Goal: Task Accomplishment & Management: Manage account settings

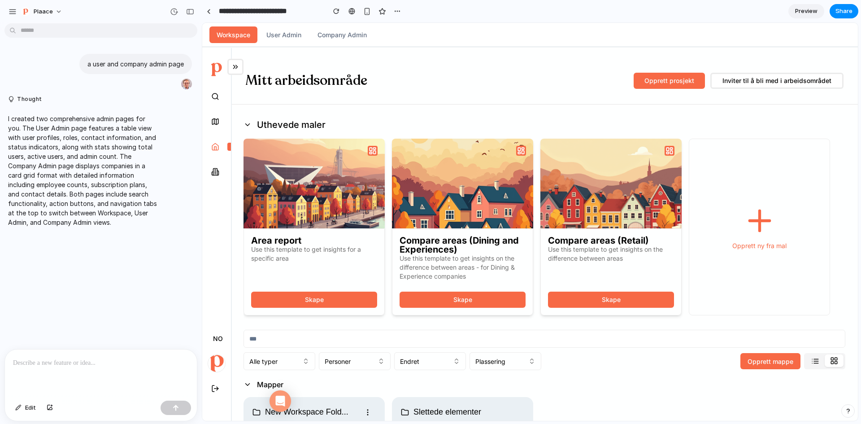
click at [294, 31] on button "User Admin" at bounding box center [283, 34] width 49 height 17
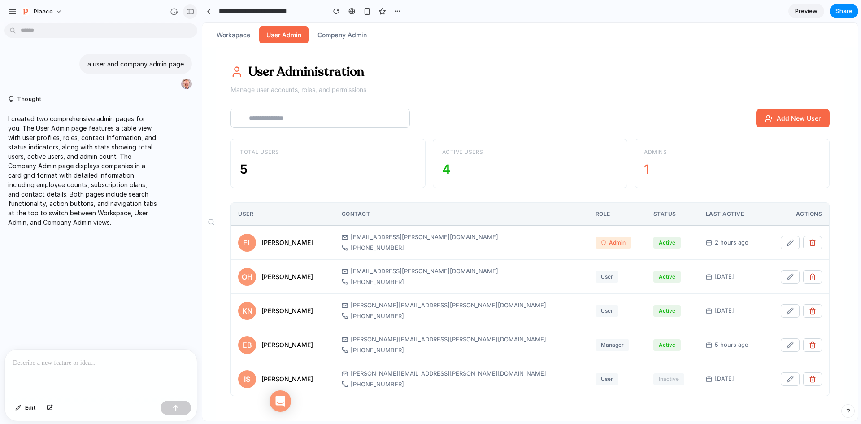
click at [186, 10] on button "button" at bounding box center [190, 11] width 14 height 14
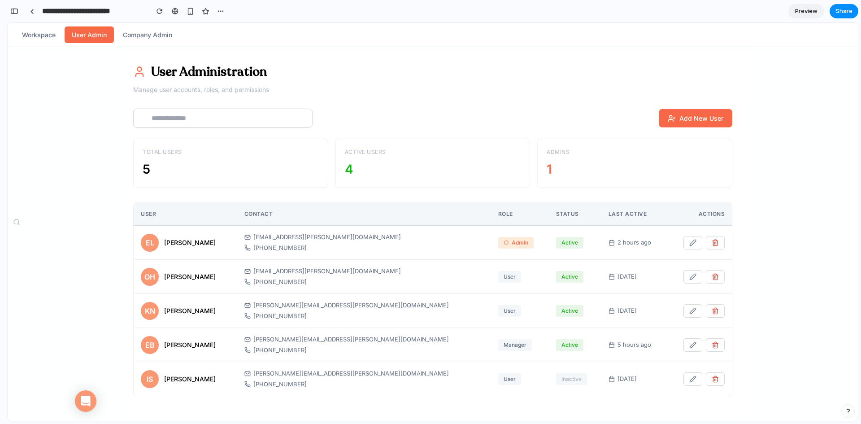
click at [160, 35] on button "Company Admin" at bounding box center [148, 34] width 64 height 17
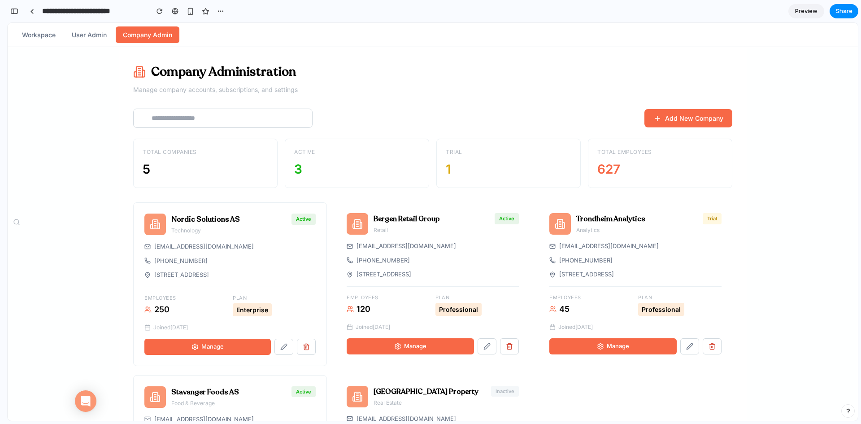
click at [81, 35] on button "User Admin" at bounding box center [89, 34] width 49 height 17
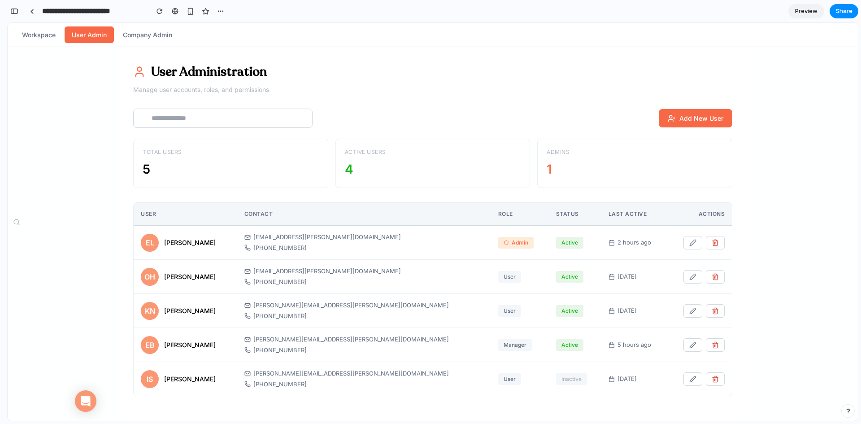
click at [26, 32] on button "Workspace" at bounding box center [39, 34] width 48 height 17
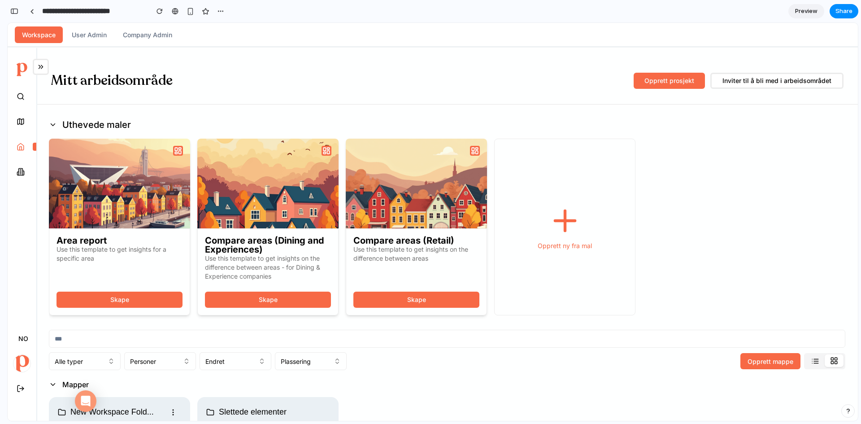
click at [347, 154] on img at bounding box center [416, 184] width 141 height 90
click at [43, 66] on icon at bounding box center [41, 67] width 8 height 8
click at [13, 12] on div "button" at bounding box center [14, 11] width 8 height 6
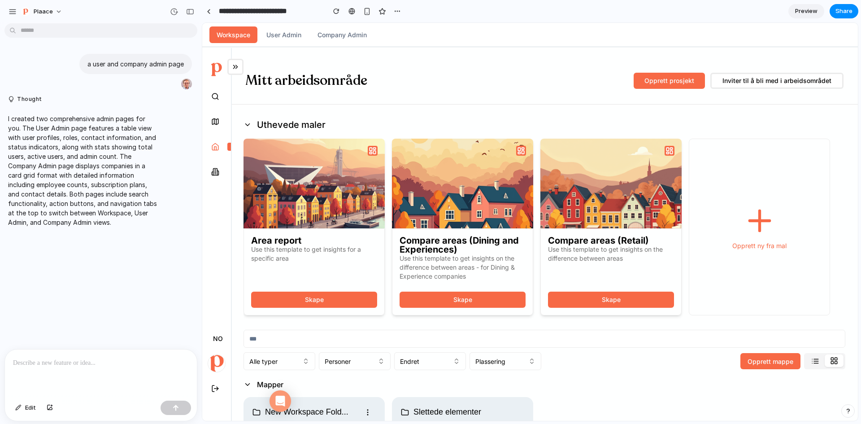
click at [13, 12] on div "button" at bounding box center [13, 12] width 8 height 8
click at [189, 9] on div "button" at bounding box center [190, 12] width 8 height 6
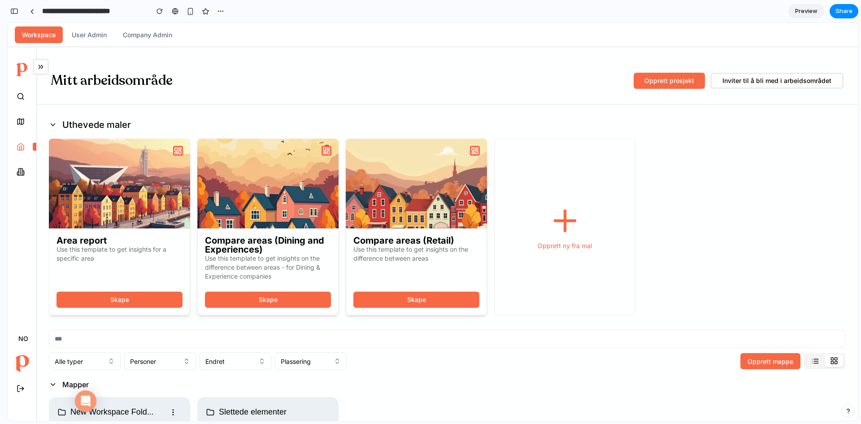
click at [85, 36] on button "User Admin" at bounding box center [89, 34] width 49 height 17
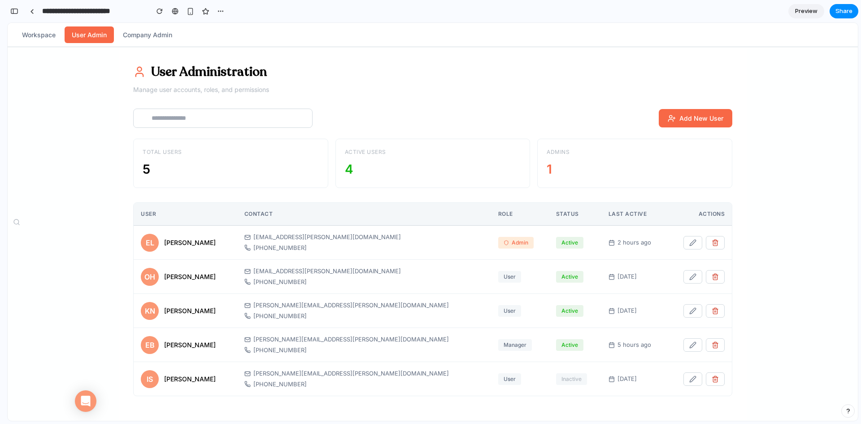
click at [147, 29] on button "Company Admin" at bounding box center [148, 34] width 64 height 17
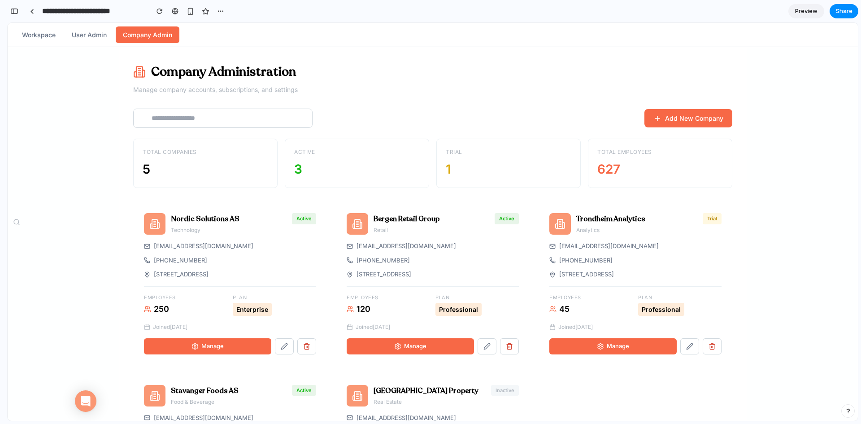
click at [388, 218] on h3 "Bergen Retail Group" at bounding box center [406, 218] width 66 height 11
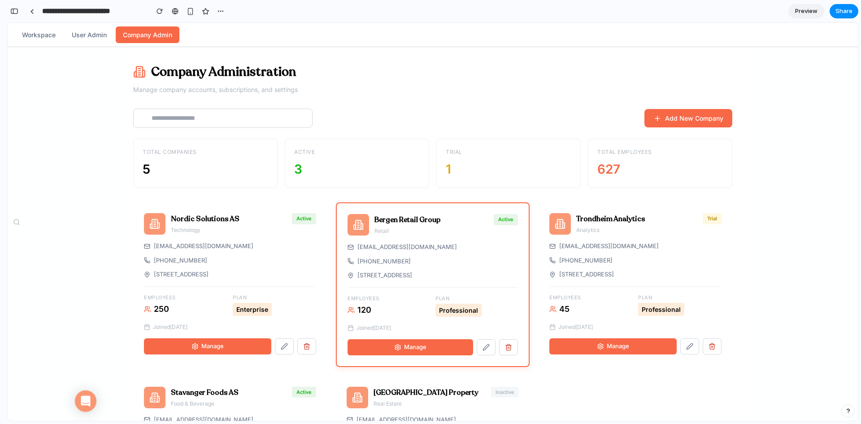
click at [629, 218] on h3 "Trondheim Analytics" at bounding box center [610, 218] width 69 height 11
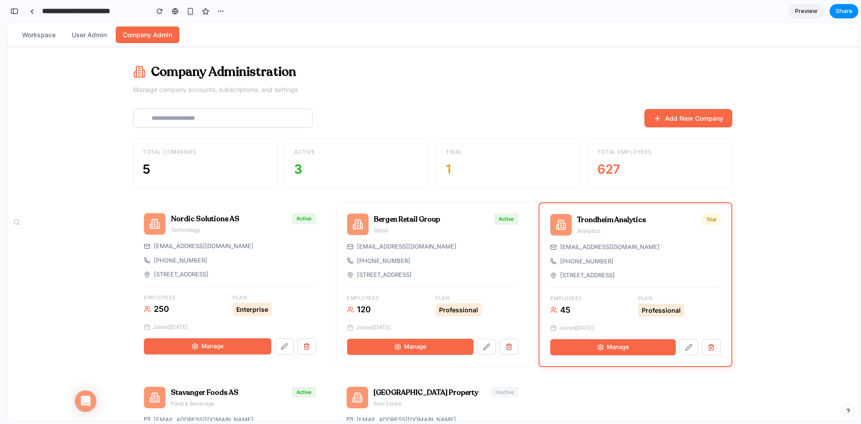
click at [629, 218] on h3 "Trondheim Analytics" at bounding box center [611, 219] width 69 height 11
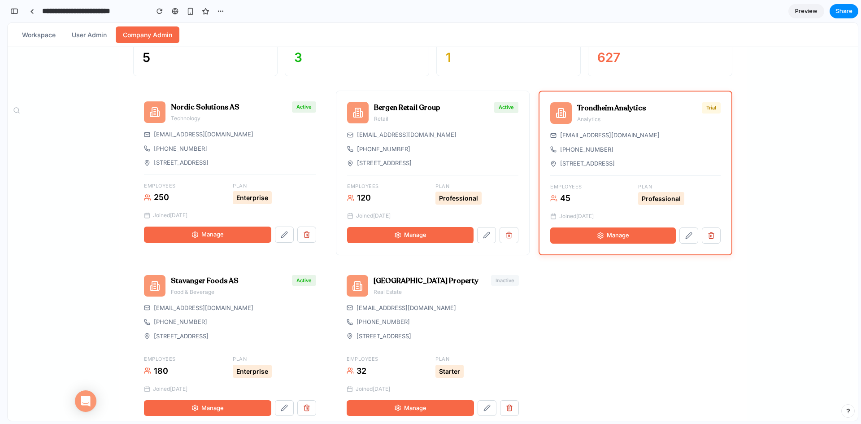
scroll to position [133, 0]
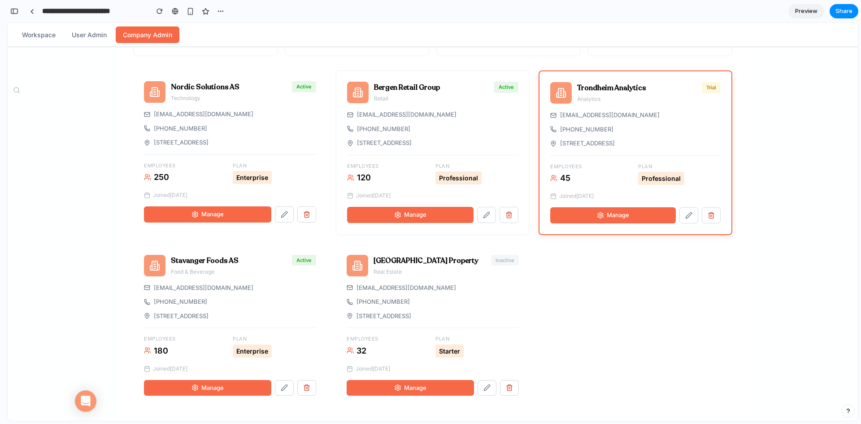
click at [414, 388] on span "Manage" at bounding box center [415, 387] width 22 height 9
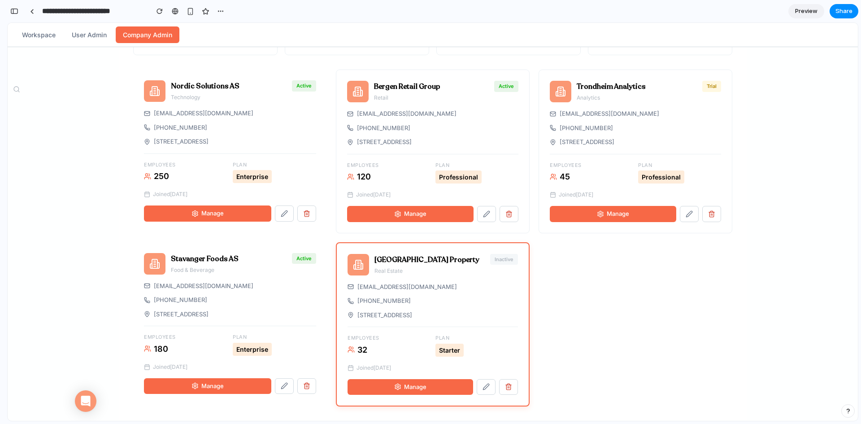
scroll to position [0, 0]
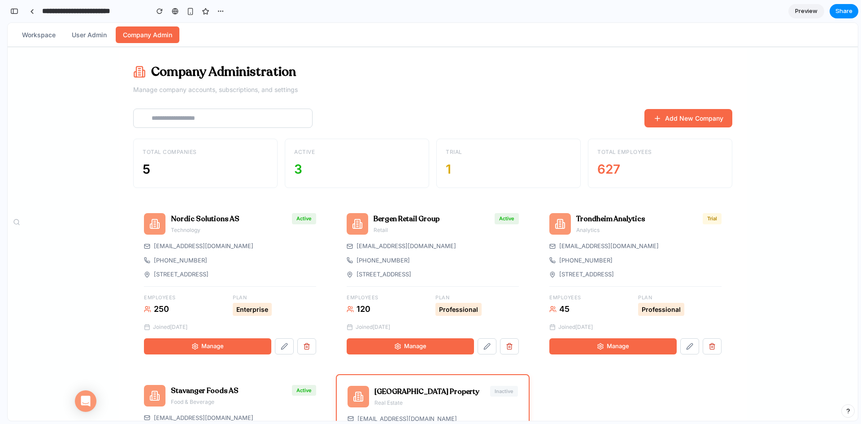
click at [92, 39] on button "User Admin" at bounding box center [89, 34] width 49 height 17
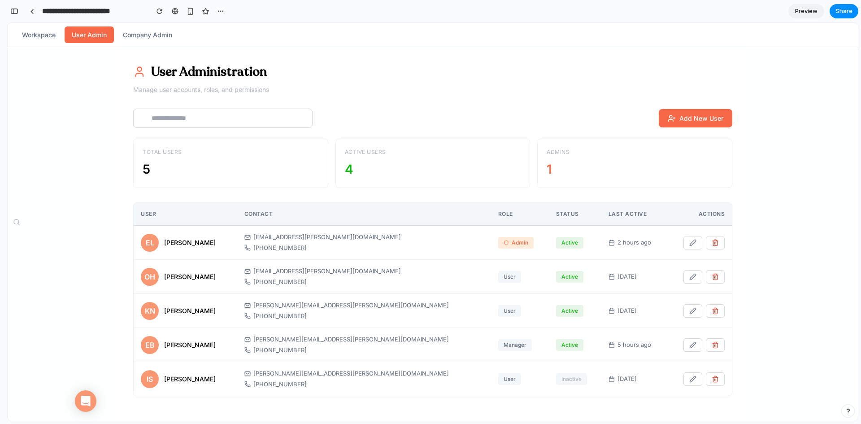
click at [41, 36] on button "Workspace" at bounding box center [39, 34] width 48 height 17
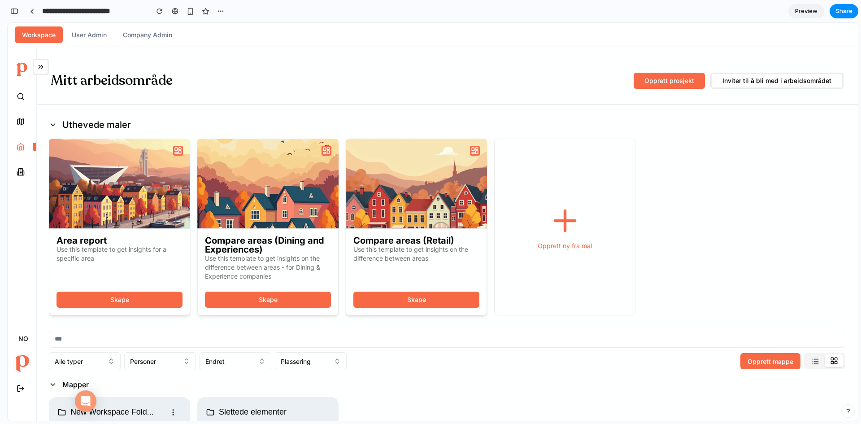
click at [345, 38] on div "Workspace User Admin Company Admin" at bounding box center [433, 35] width 850 height 24
